Goal: Transaction & Acquisition: Book appointment/travel/reservation

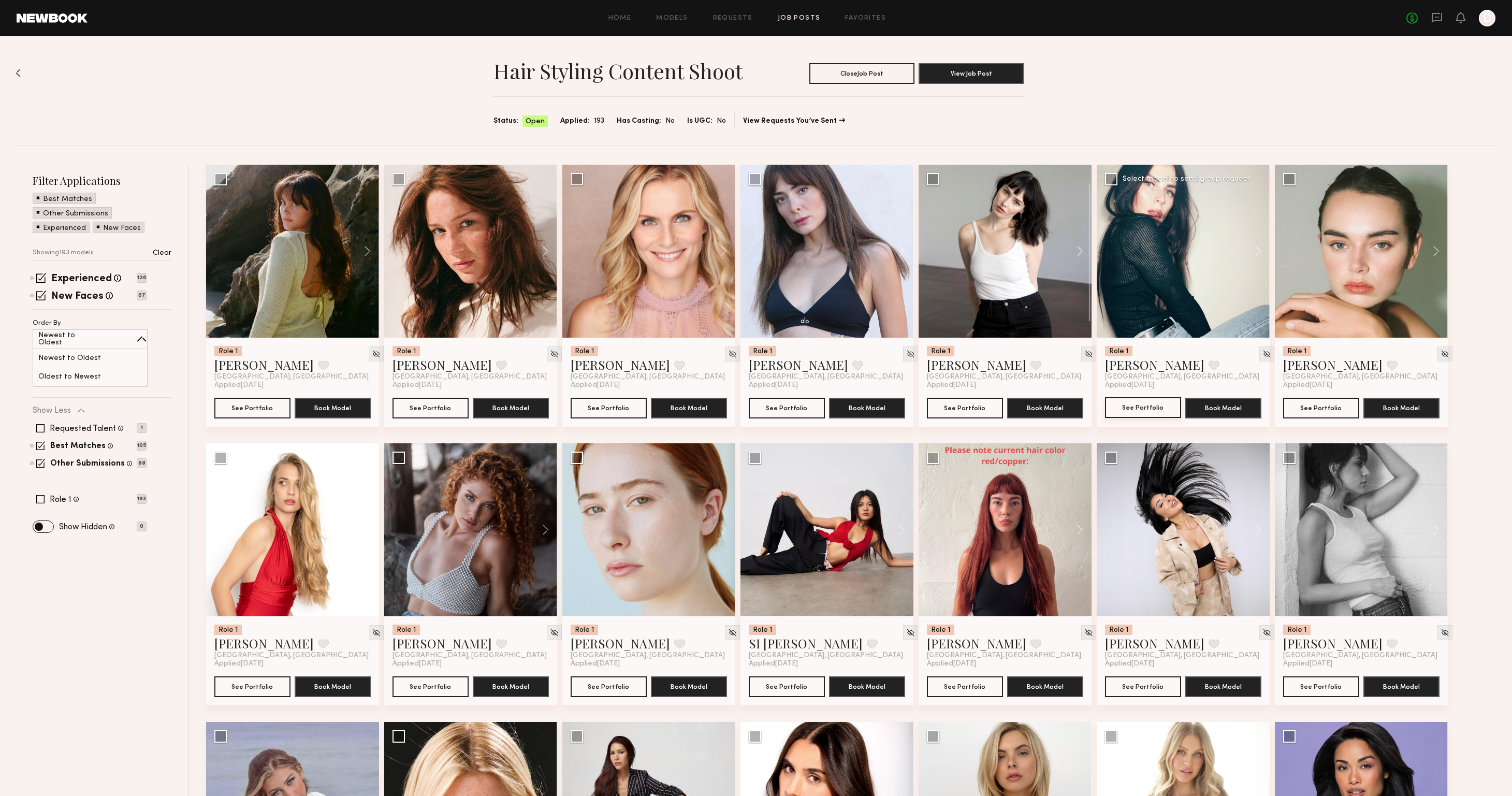
click at [1124, 408] on button "See Portfolio" at bounding box center [1143, 407] width 76 height 21
click at [41, 498] on span at bounding box center [40, 499] width 9 height 9
click at [1430, 249] on button at bounding box center [1430, 251] width 33 height 173
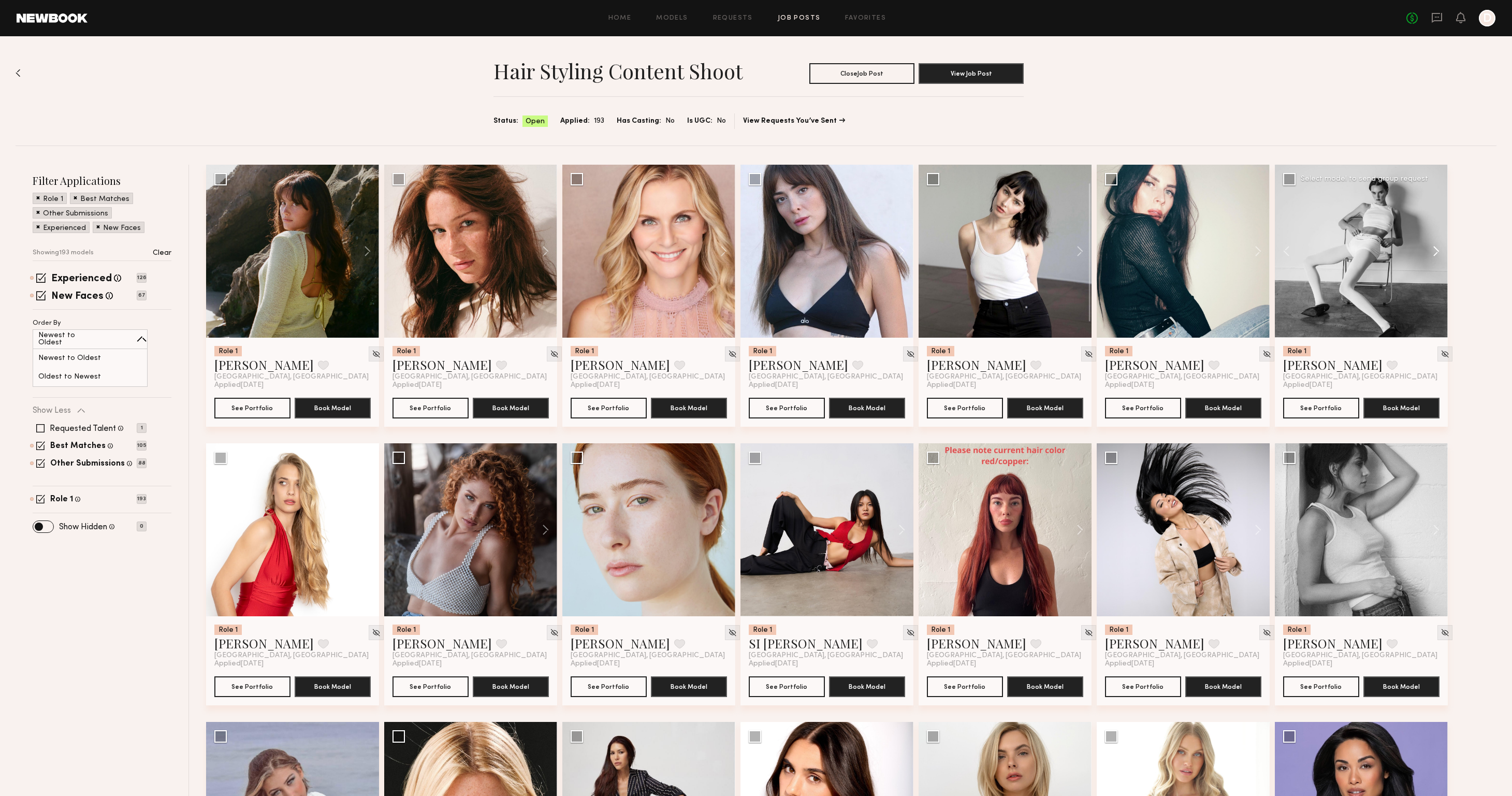
click at [1431, 249] on button at bounding box center [1430, 251] width 33 height 173
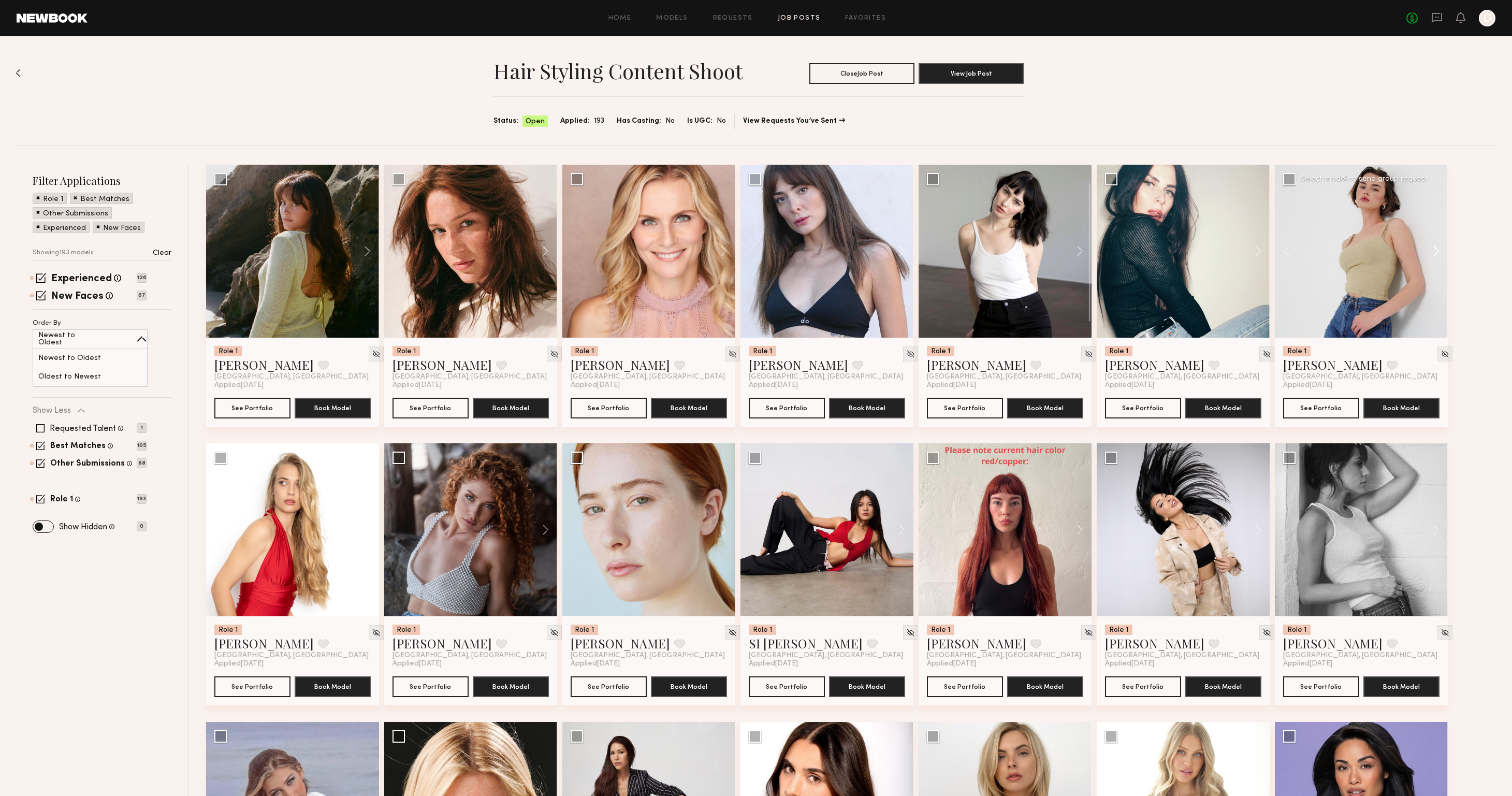
click at [1431, 249] on button at bounding box center [1430, 251] width 33 height 173
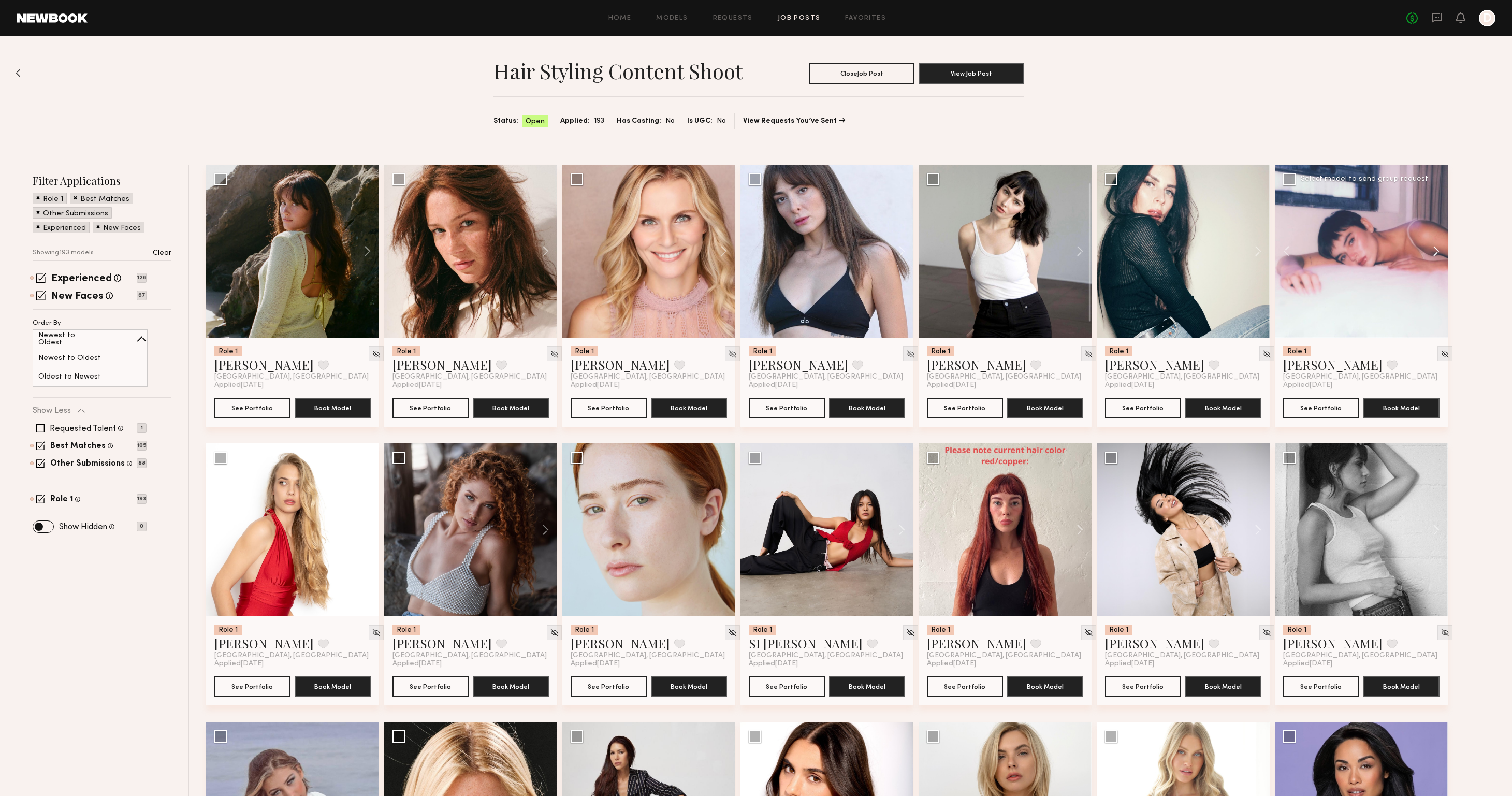
click at [1432, 249] on button at bounding box center [1430, 251] width 33 height 173
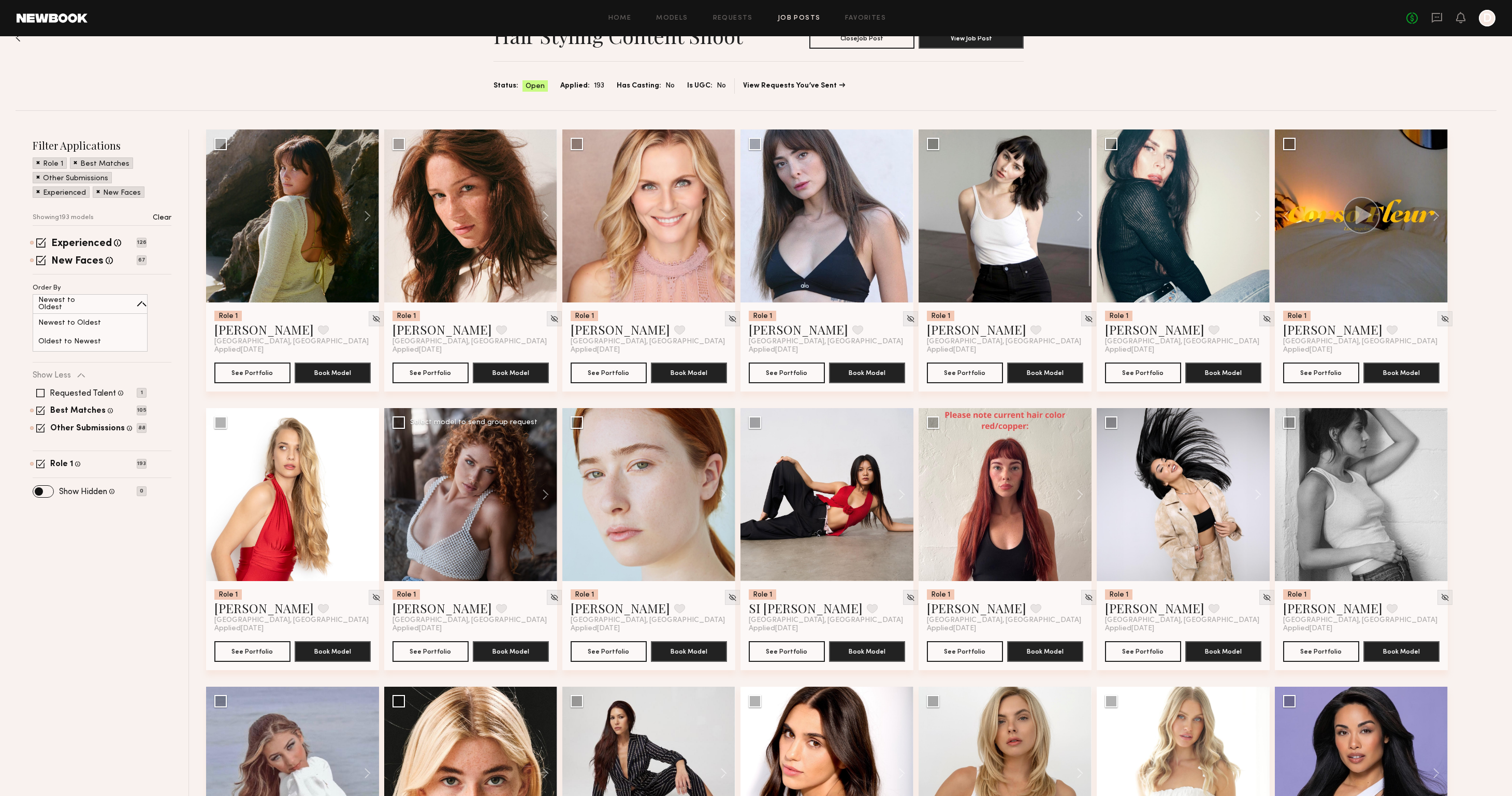
scroll to position [86, 0]
